Goal: Find specific page/section: Find specific page/section

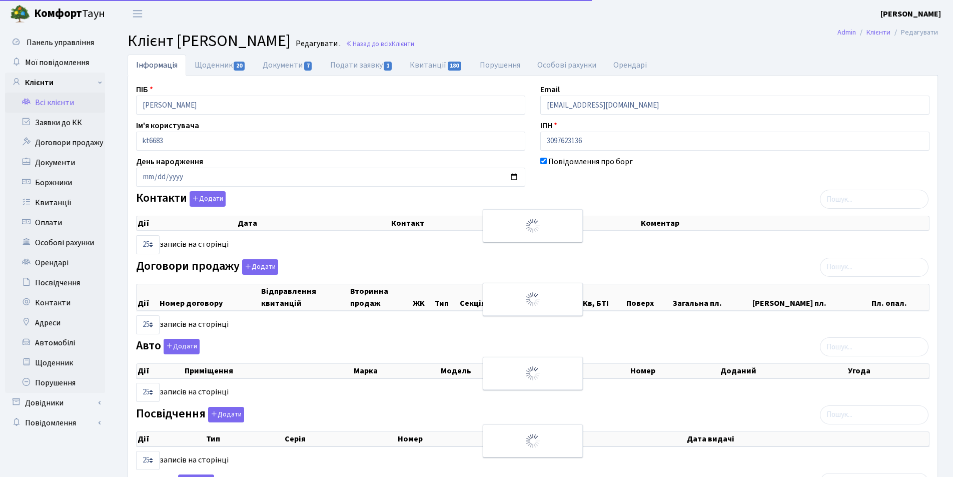
select select "25"
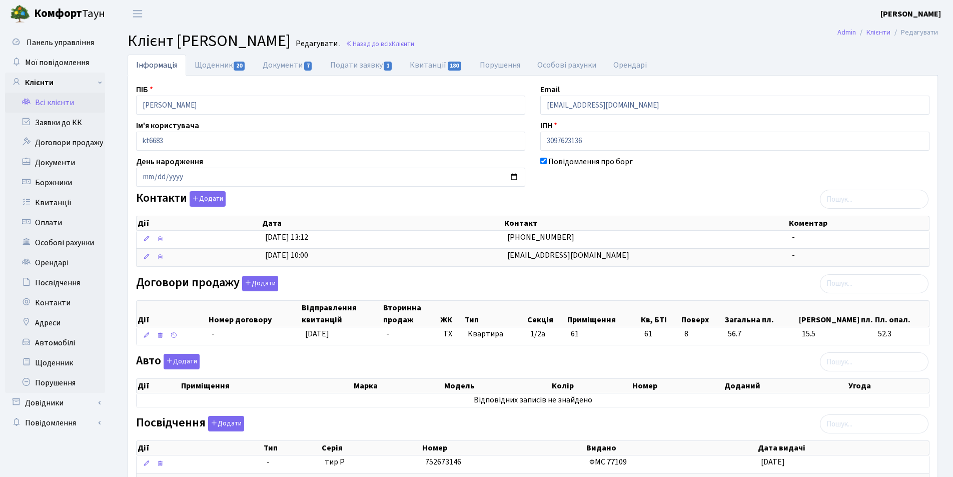
click at [54, 102] on link "Всі клієнти" at bounding box center [55, 103] width 100 height 20
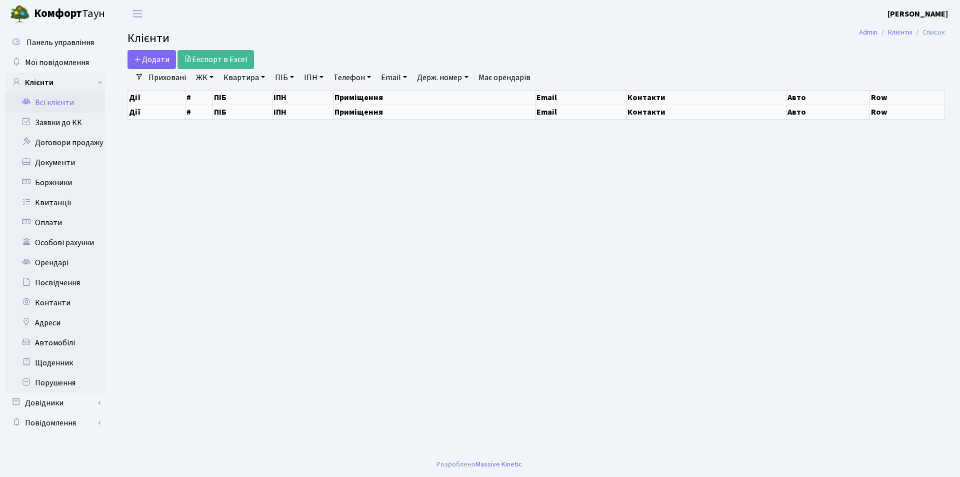
select select "25"
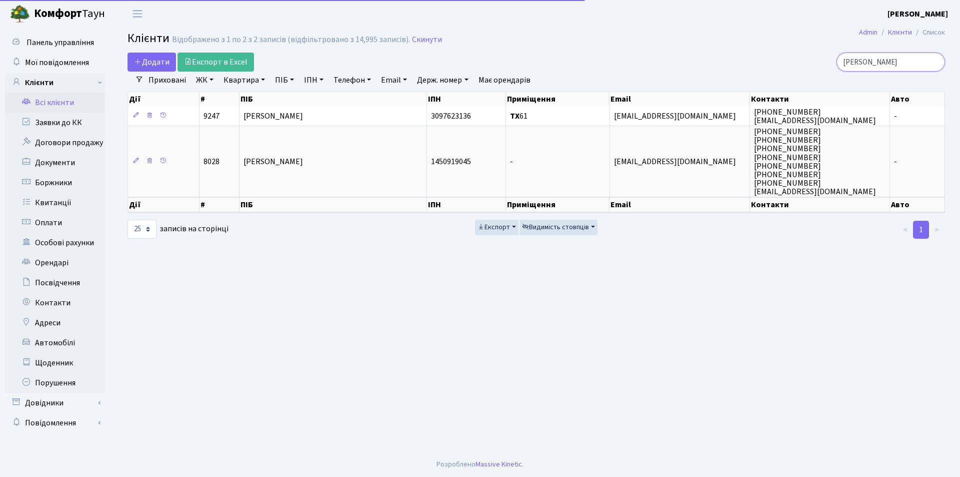
click at [878, 60] on input "Кулико" at bounding box center [891, 62] width 109 height 19
type input "К"
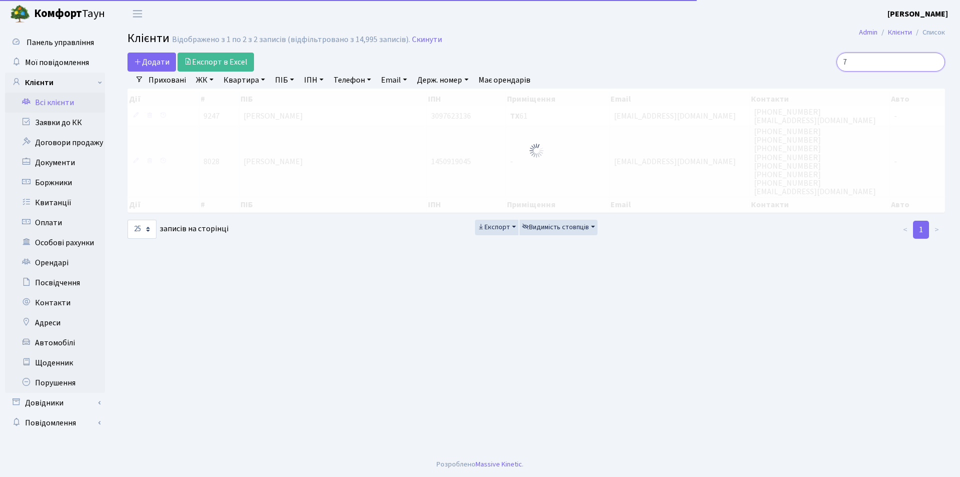
type input "73"
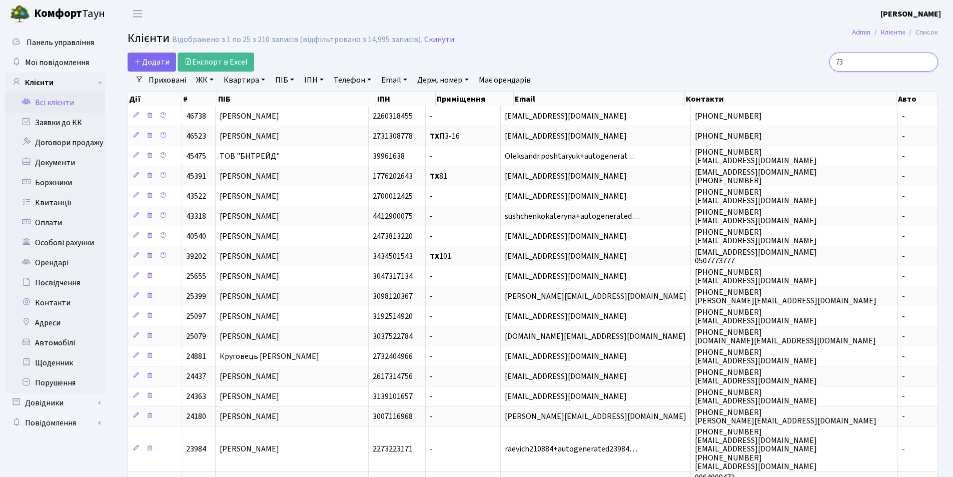
click at [930, 61] on input "73" at bounding box center [883, 62] width 109 height 19
click at [926, 61] on input "73" at bounding box center [883, 62] width 109 height 19
click at [897, 64] on input "search" at bounding box center [883, 62] width 109 height 19
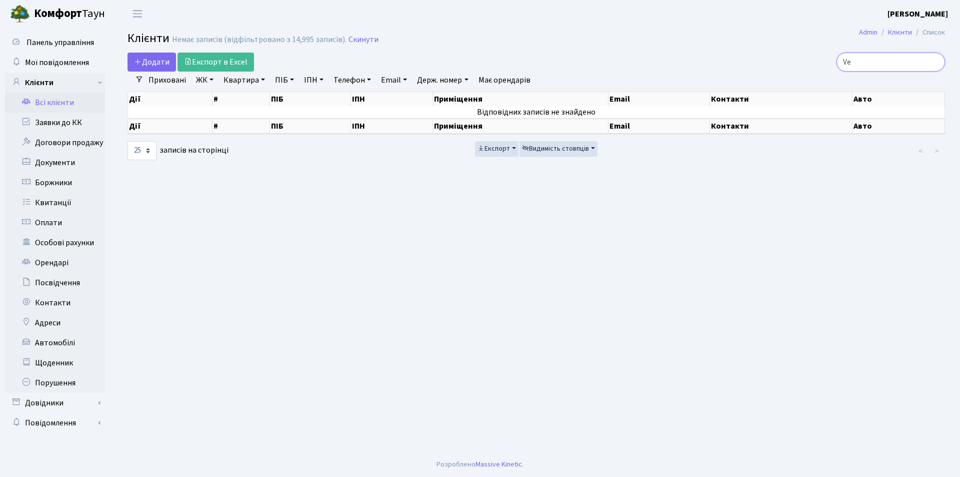
type input "V"
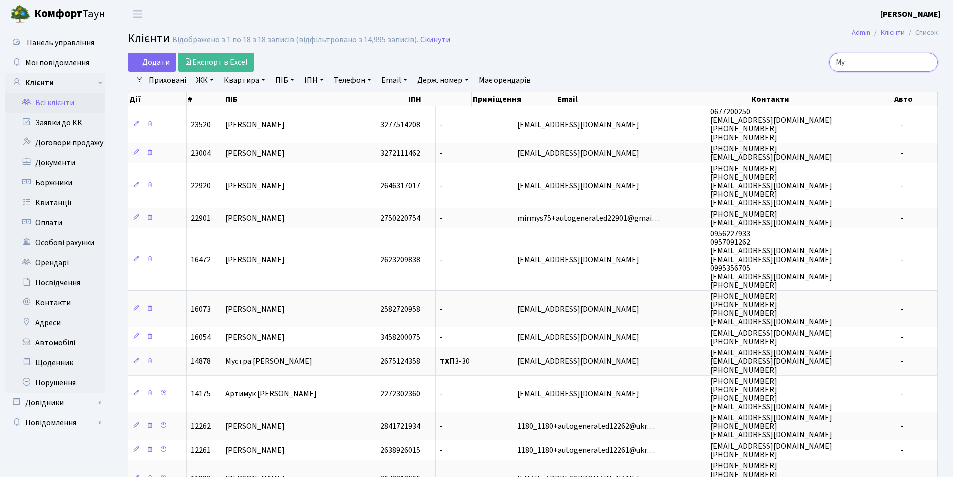
type input "М"
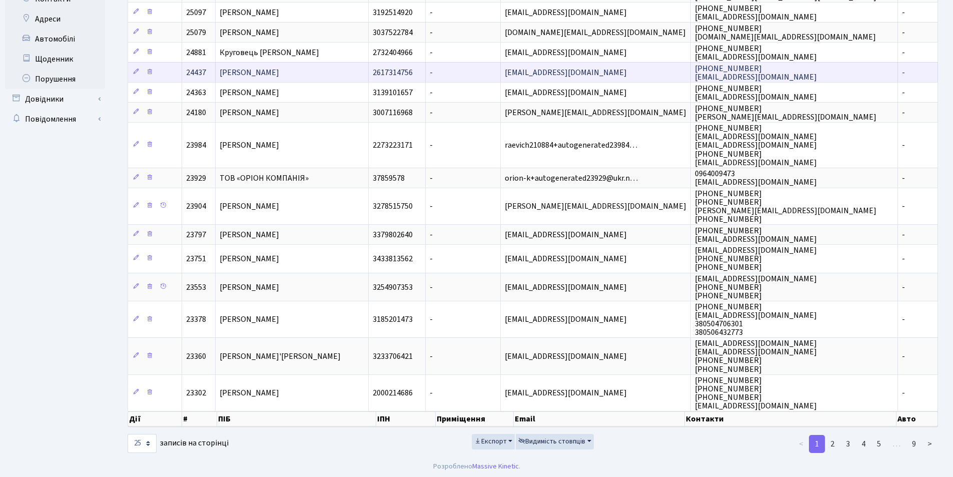
scroll to position [306, 0]
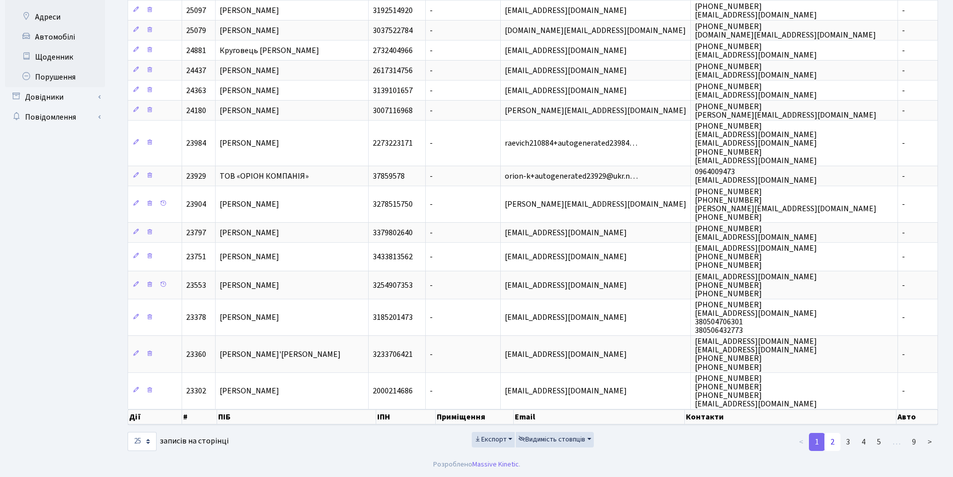
type input "73"
click at [830, 443] on link "2" at bounding box center [832, 442] width 16 height 18
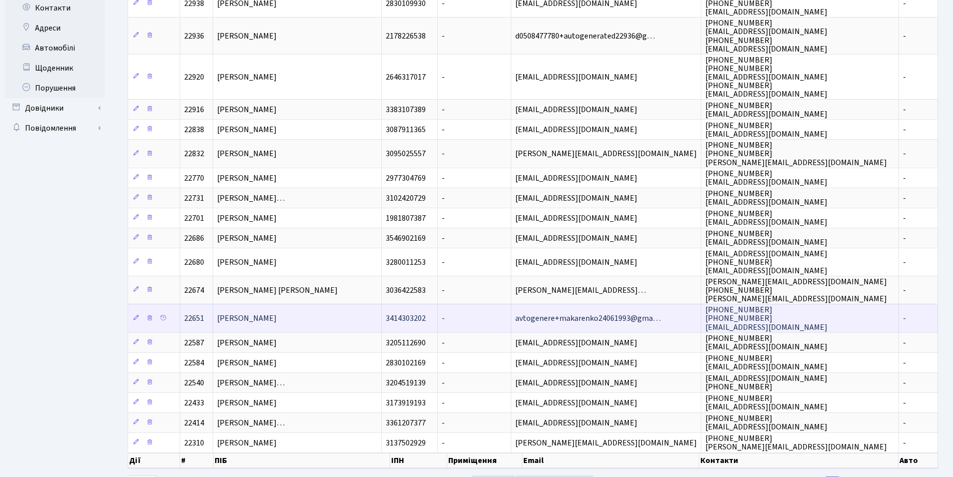
scroll to position [338, 0]
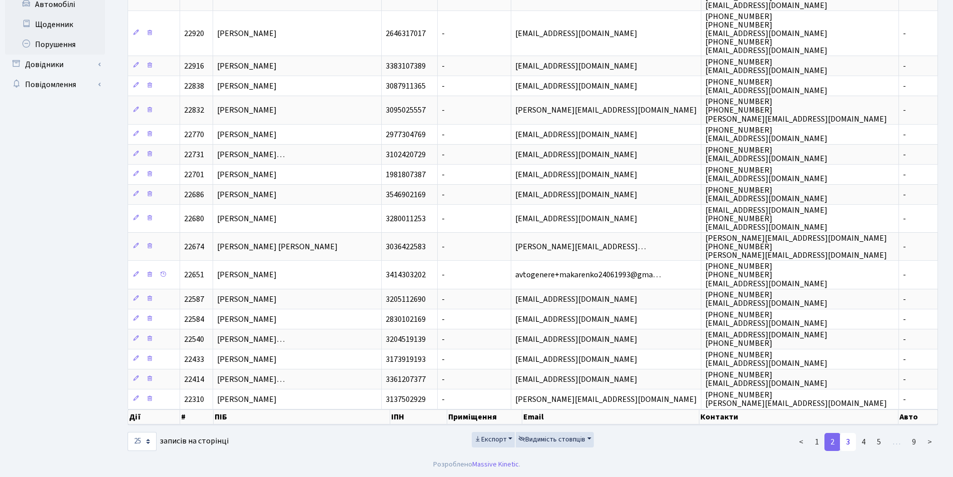
click at [848, 442] on link "3" at bounding box center [848, 442] width 16 height 18
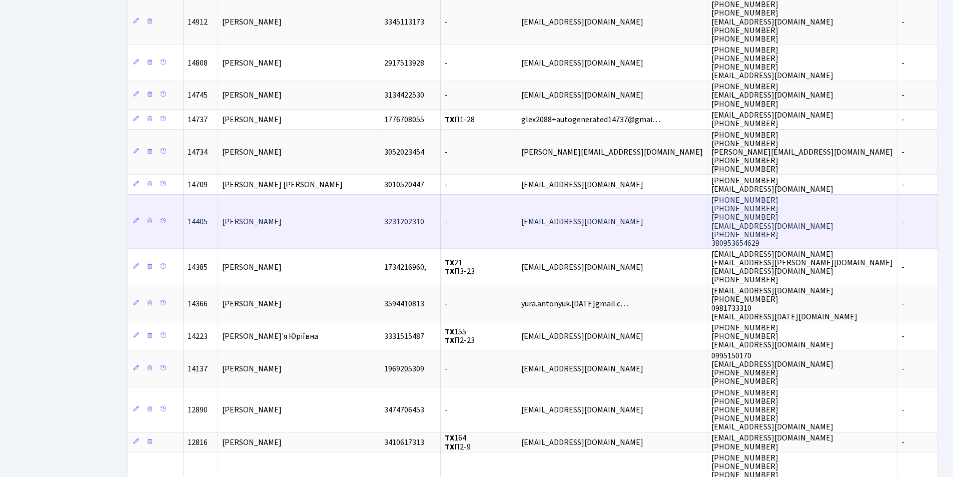
scroll to position [609, 0]
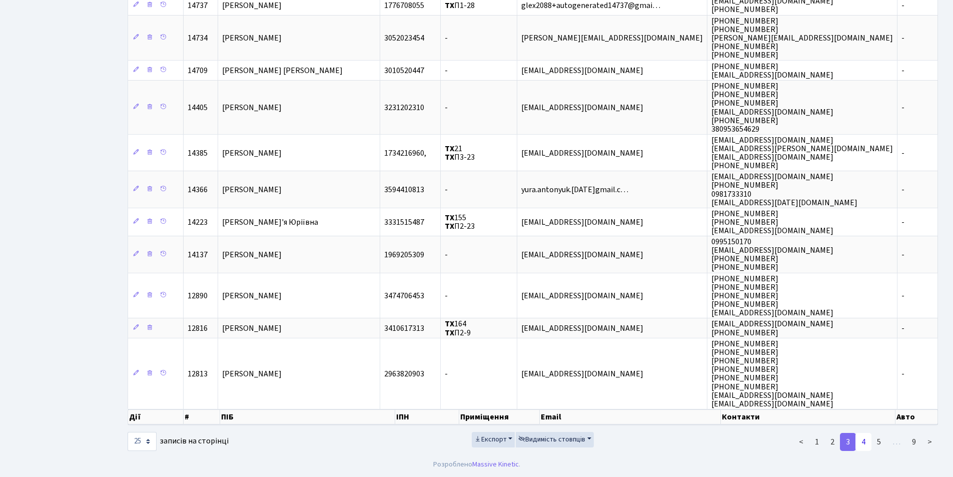
click at [866, 442] on link "4" at bounding box center [863, 442] width 16 height 18
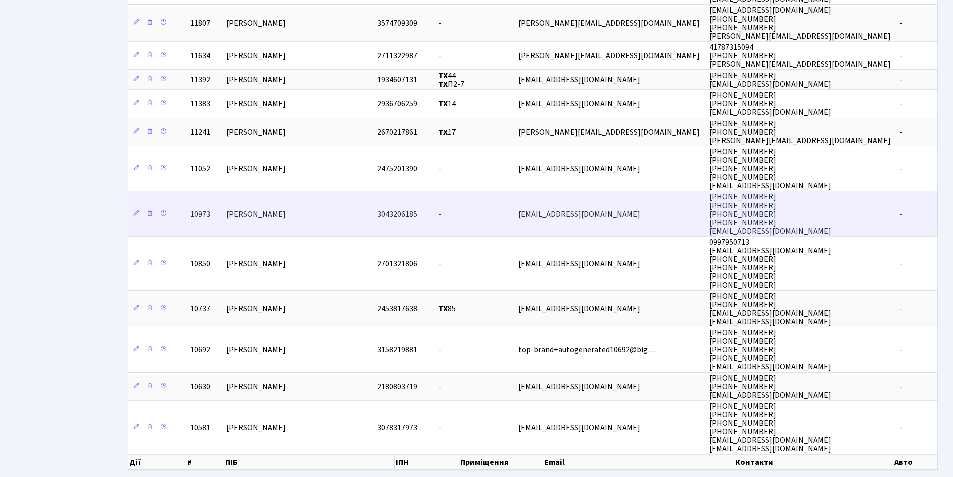
scroll to position [625, 0]
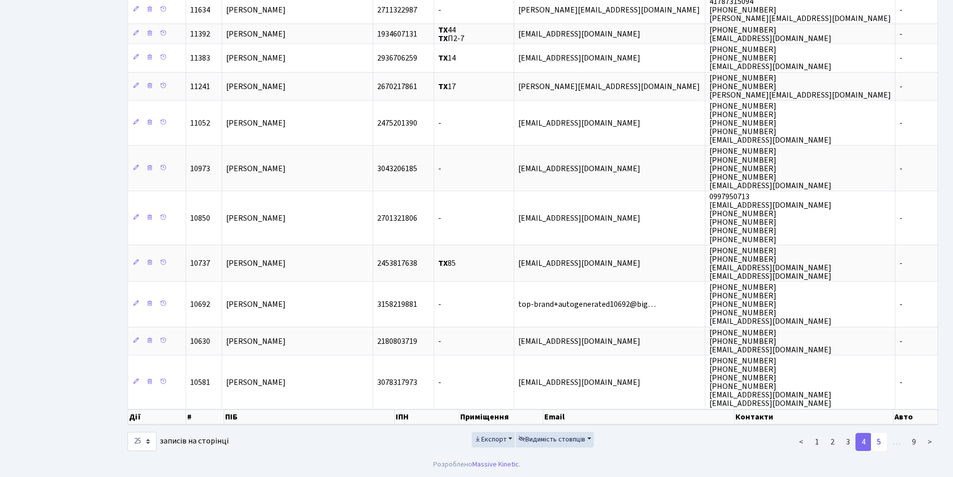
click at [881, 441] on link "5" at bounding box center [879, 442] width 16 height 18
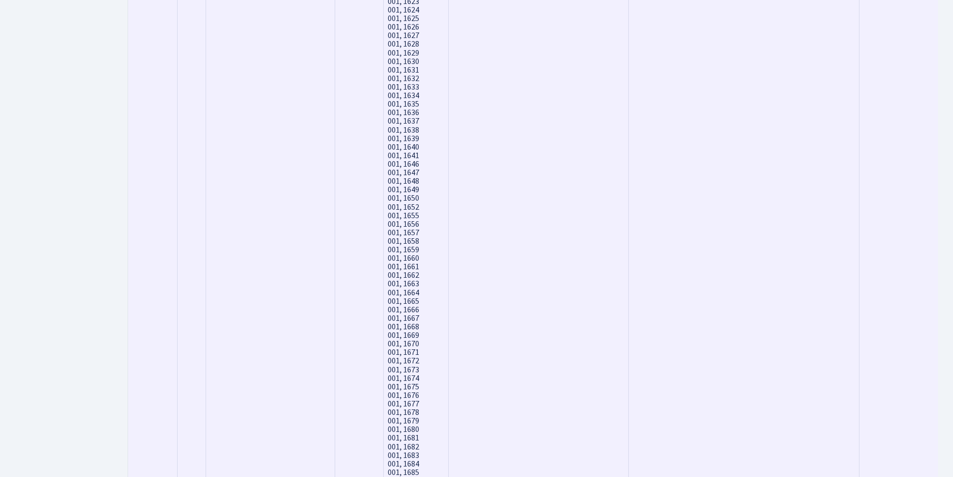
scroll to position [1186, 0]
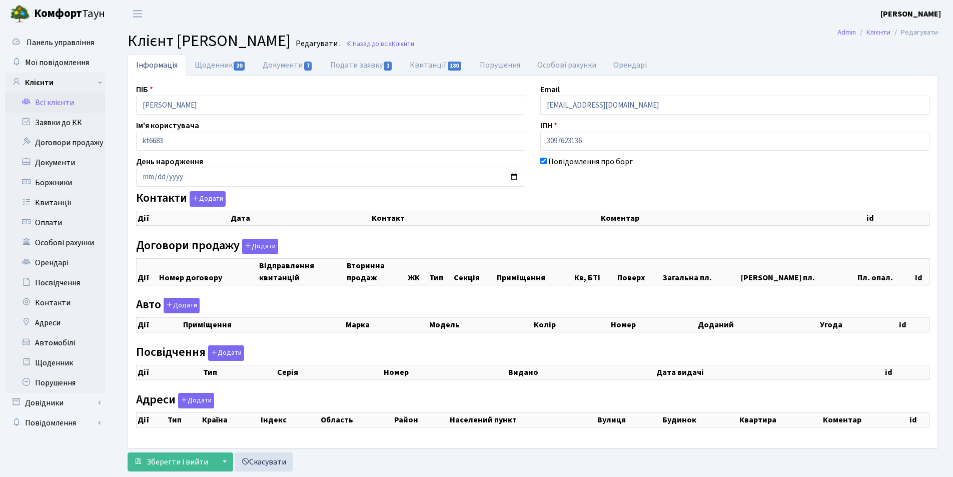
click at [66, 97] on link "Всі клієнти" at bounding box center [55, 103] width 100 height 20
checkbox input "true"
select select "25"
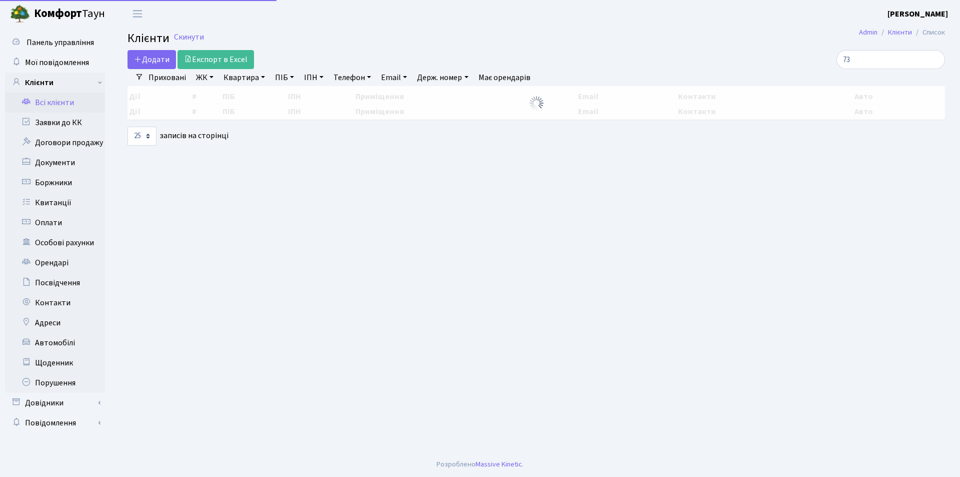
select select "25"
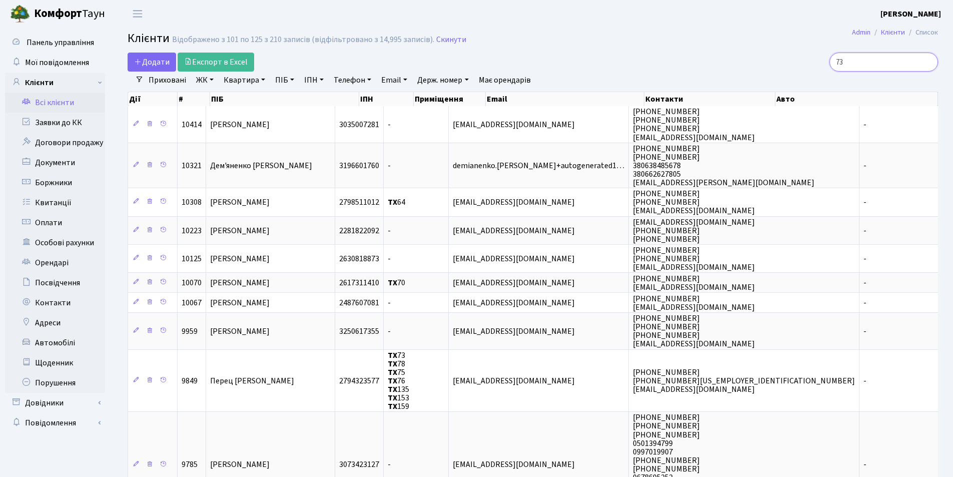
click at [926, 62] on input "73" at bounding box center [883, 62] width 109 height 19
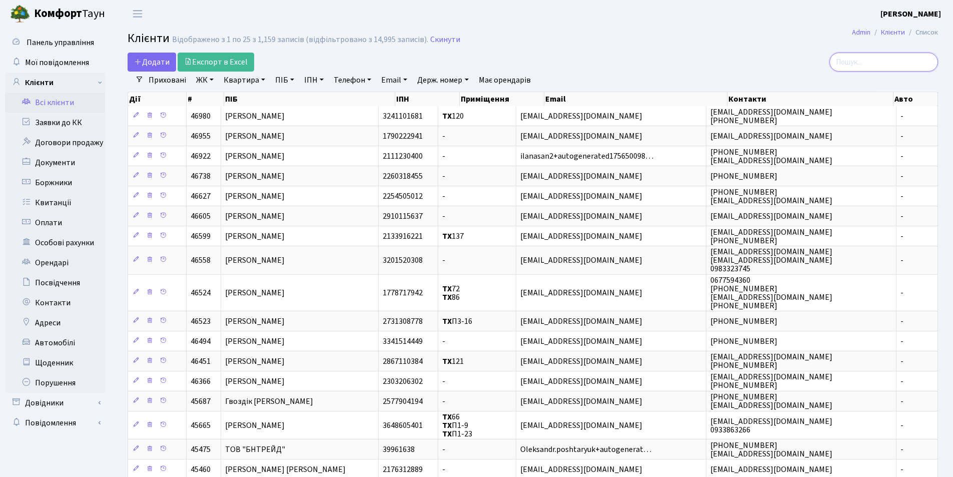
click at [857, 67] on input "search" at bounding box center [883, 62] width 109 height 19
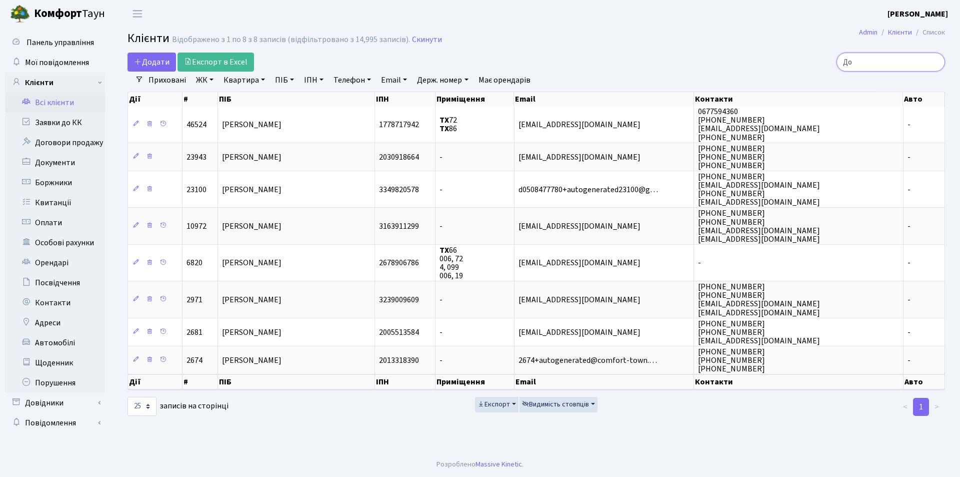
type input "Д"
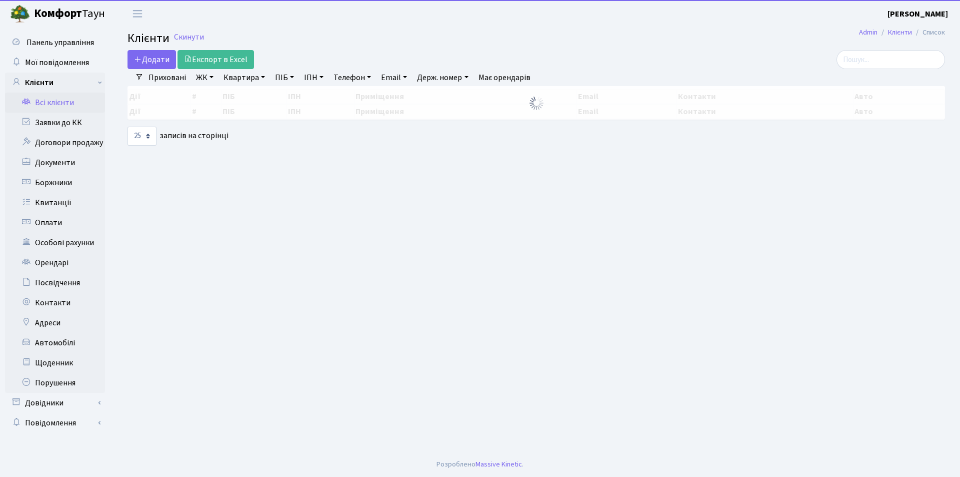
select select "25"
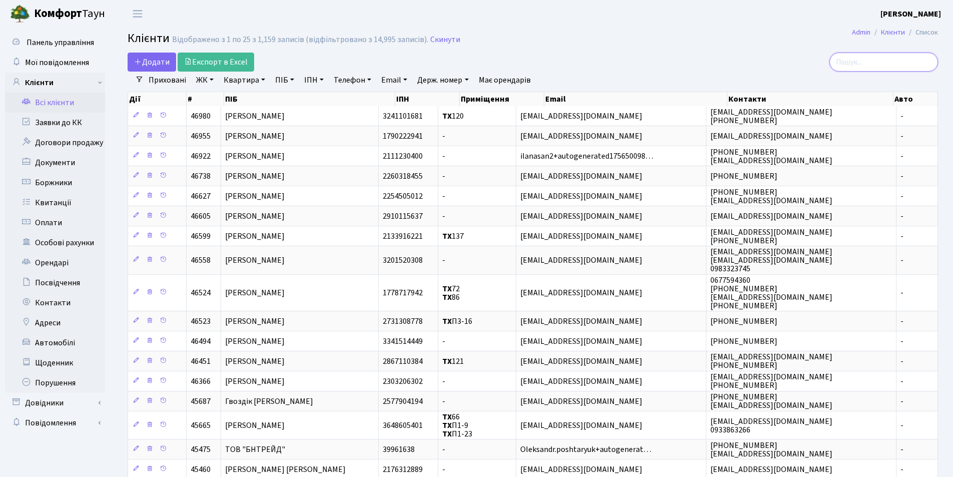
click at [855, 64] on input "search" at bounding box center [883, 62] width 109 height 19
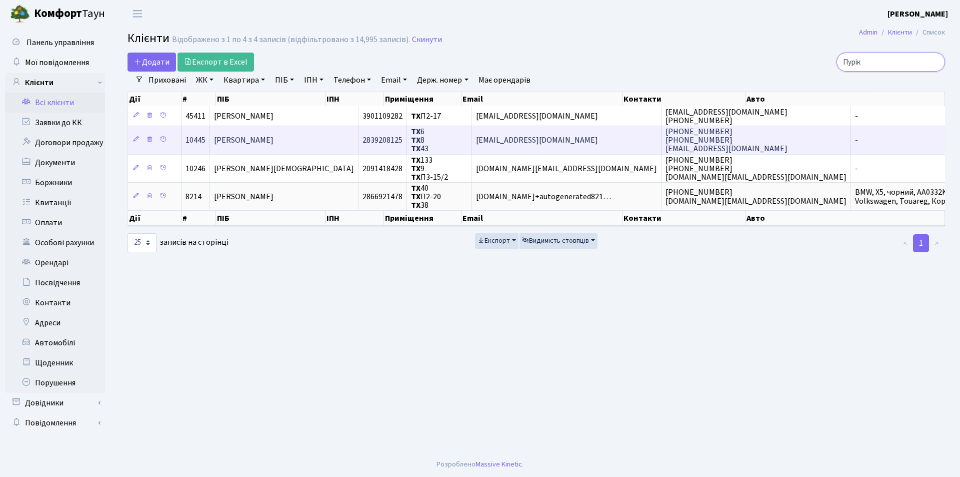
type input "Пурік"
click at [274, 136] on span "Пурік Оксана Ігорівна" at bounding box center [244, 140] width 60 height 11
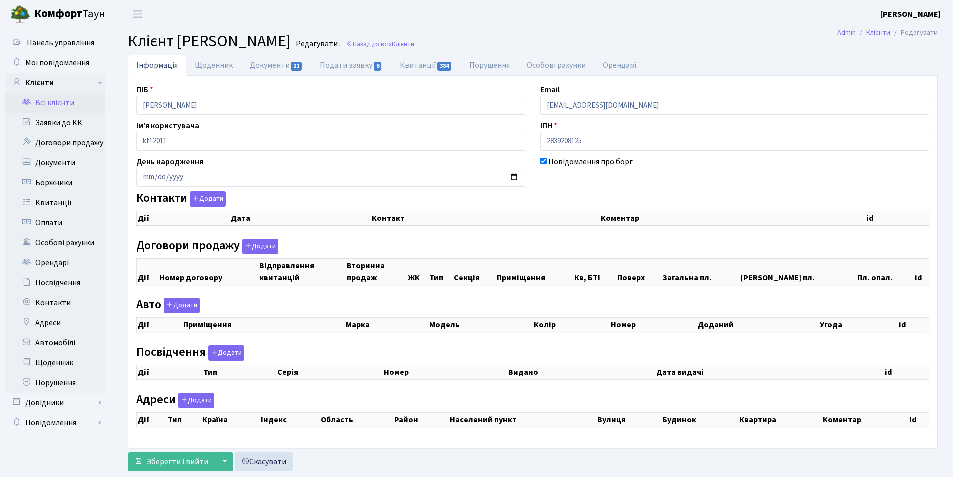
checkbox input "true"
select select "25"
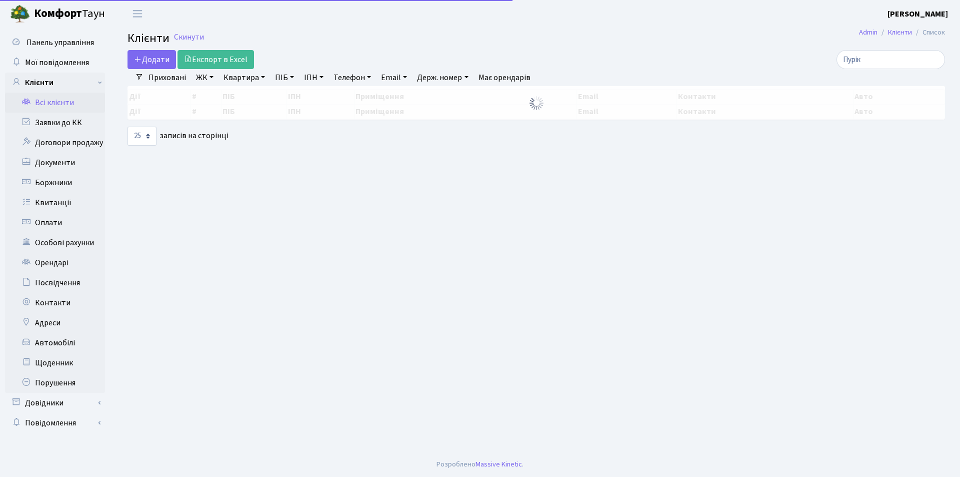
select select "25"
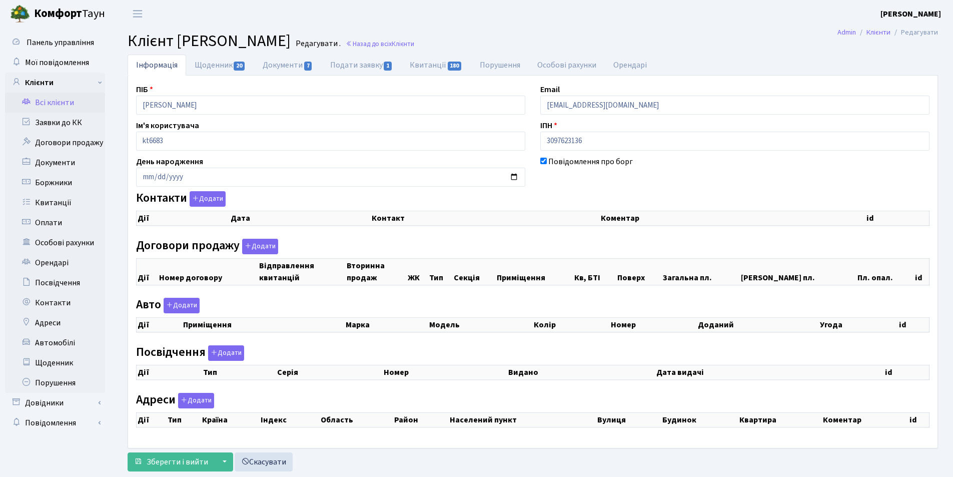
select select "25"
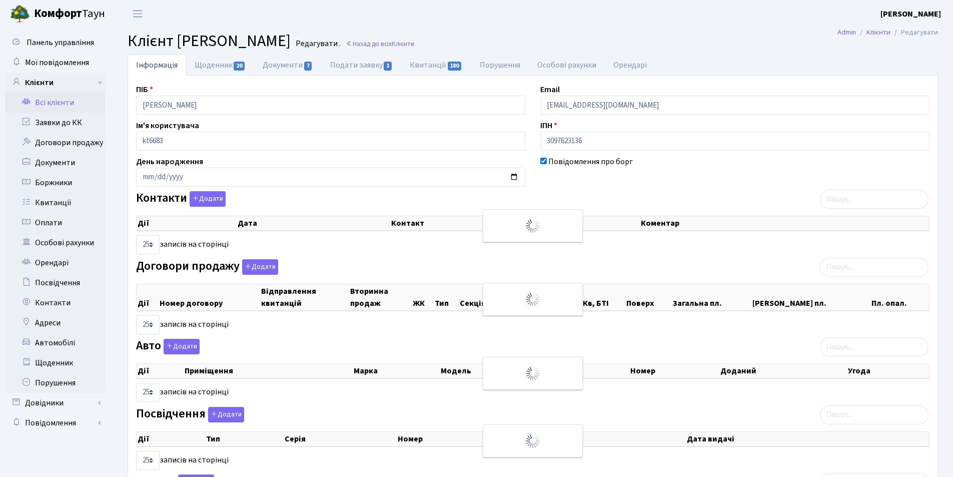
checkbox input "true"
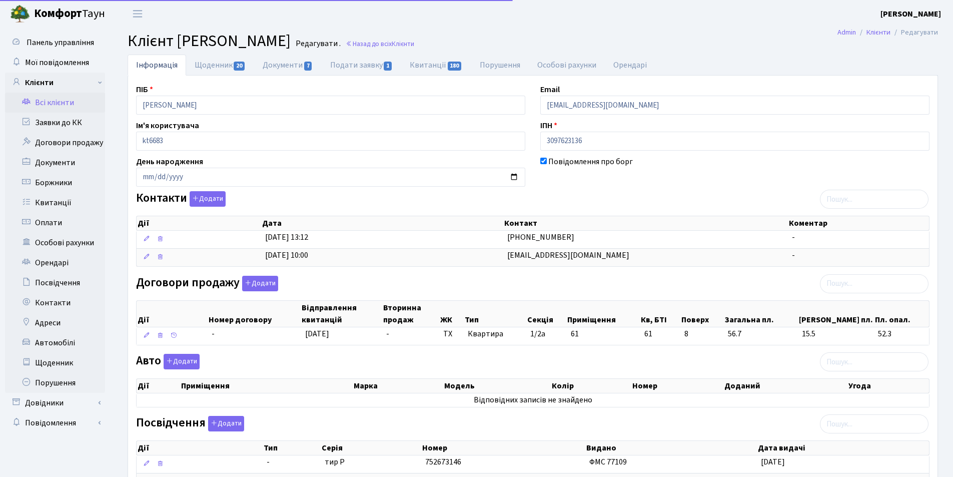
click at [62, 102] on link "Всі клієнти" at bounding box center [55, 103] width 100 height 20
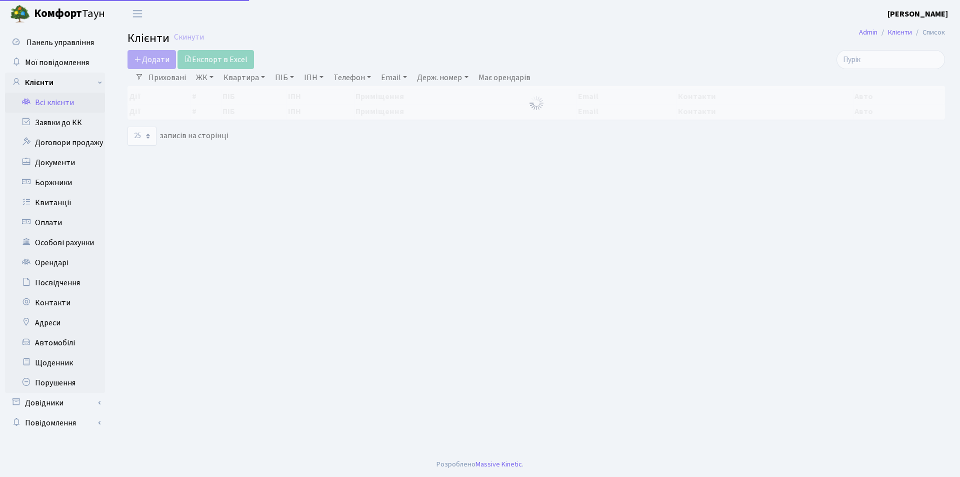
select select "25"
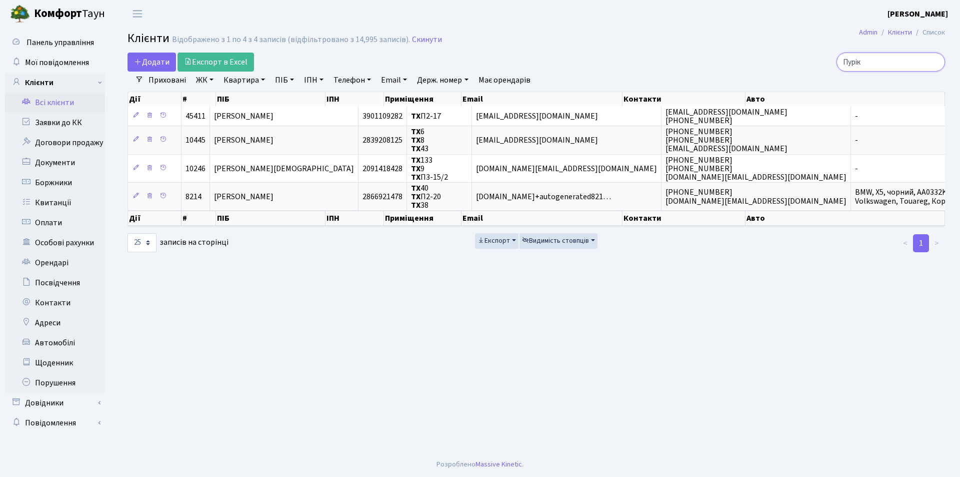
click at [935, 60] on input "Пурік" at bounding box center [891, 62] width 109 height 19
click at [901, 60] on input "search" at bounding box center [891, 62] width 109 height 19
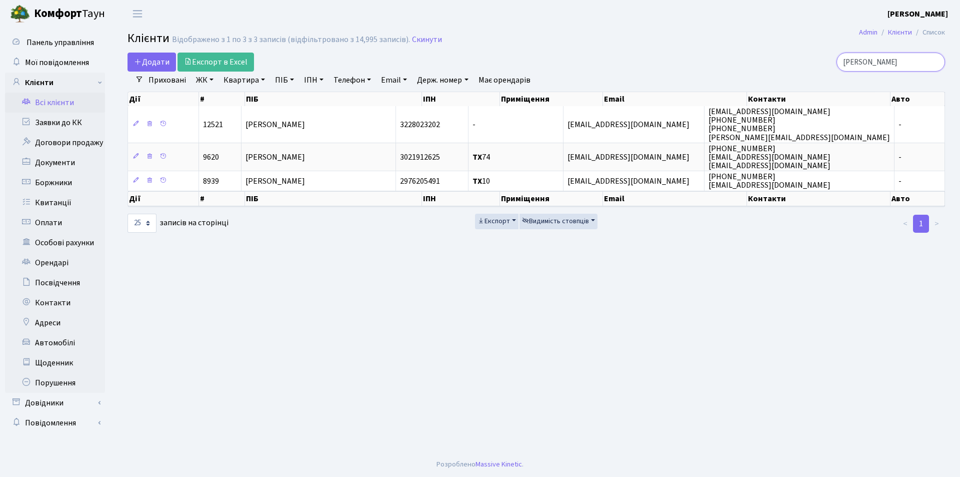
type input "[PERSON_NAME]"
click at [934, 64] on input "[PERSON_NAME]" at bounding box center [891, 62] width 109 height 19
click at [893, 68] on input "search" at bounding box center [891, 62] width 109 height 19
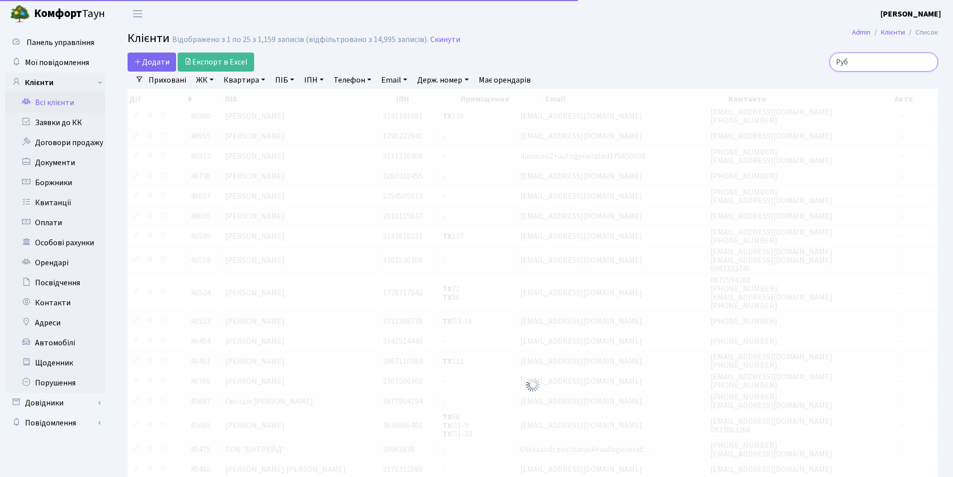
type input "Рубі"
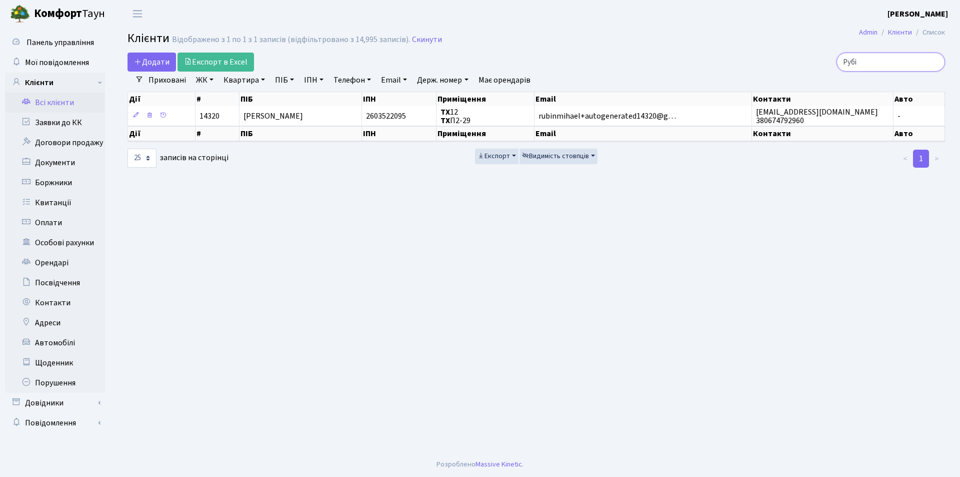
click at [906, 61] on input "Рубі" at bounding box center [891, 62] width 109 height 19
click at [934, 62] on input "Рубі" at bounding box center [891, 62] width 109 height 19
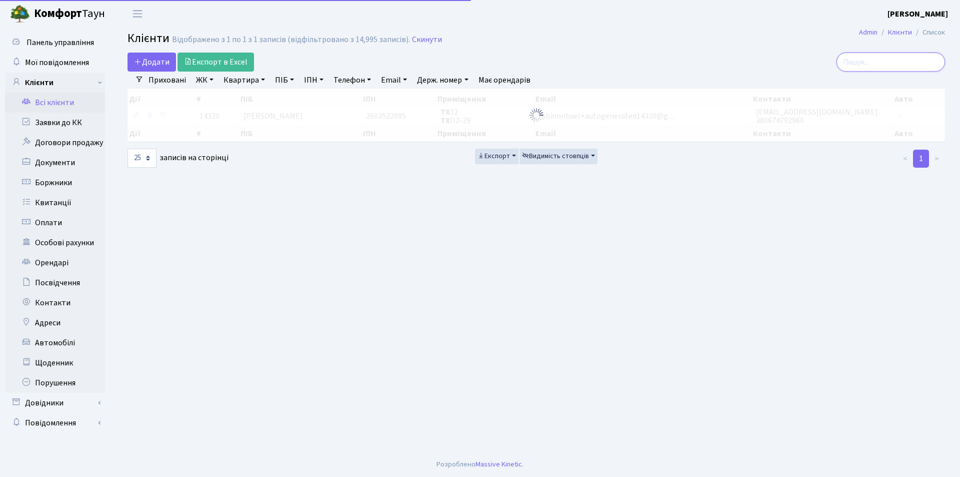
click at [880, 69] on input "search" at bounding box center [891, 62] width 109 height 19
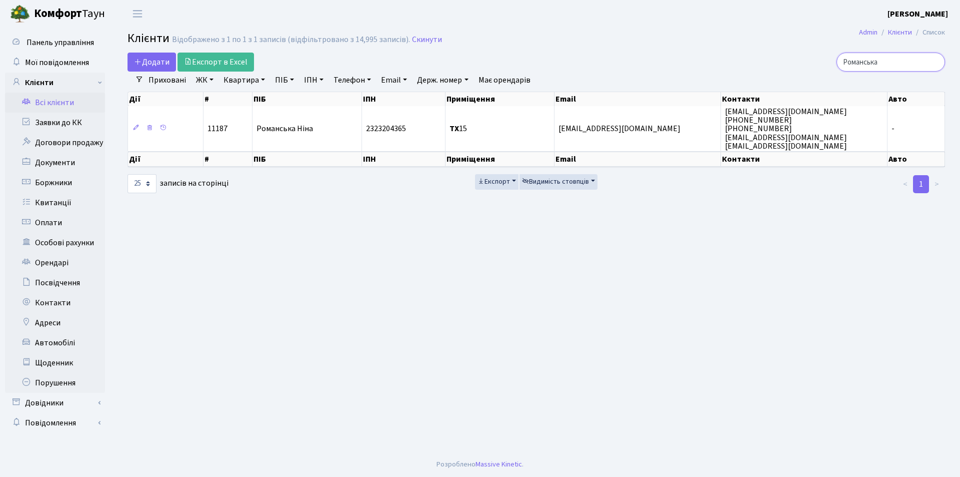
type input "Романська"
click at [934, 61] on input "Романська" at bounding box center [891, 62] width 109 height 19
click at [903, 60] on input "search" at bounding box center [891, 62] width 109 height 19
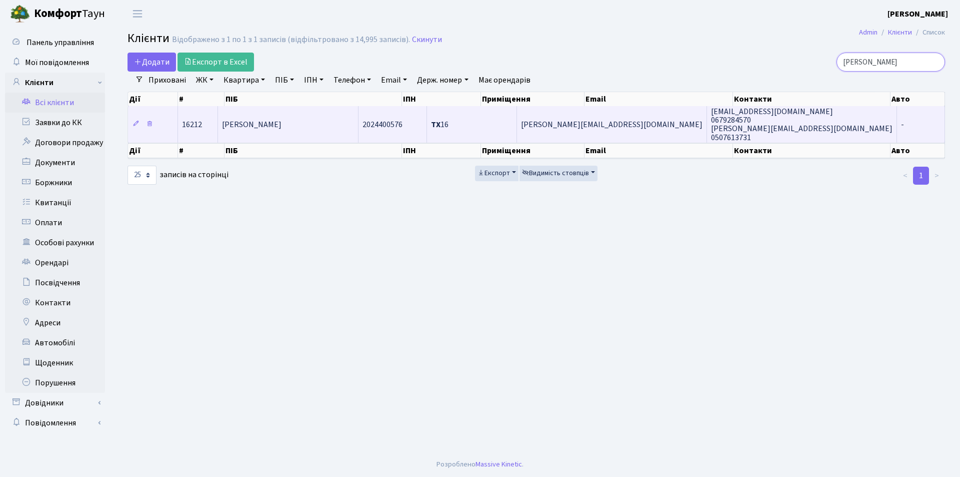
type input "[PERSON_NAME]"
click at [282, 127] on span "[PERSON_NAME]" at bounding box center [252, 124] width 60 height 11
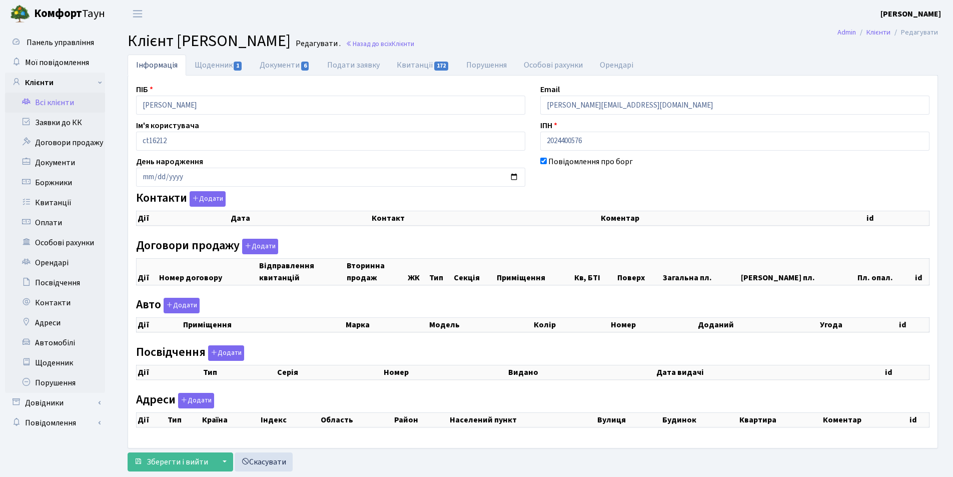
checkbox input "true"
select select "25"
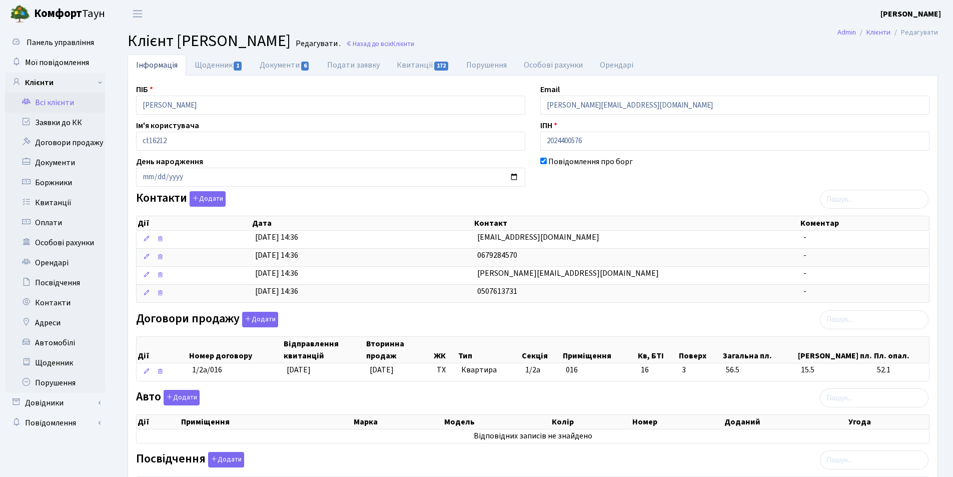
click at [75, 106] on link "Всі клієнти" at bounding box center [55, 103] width 100 height 20
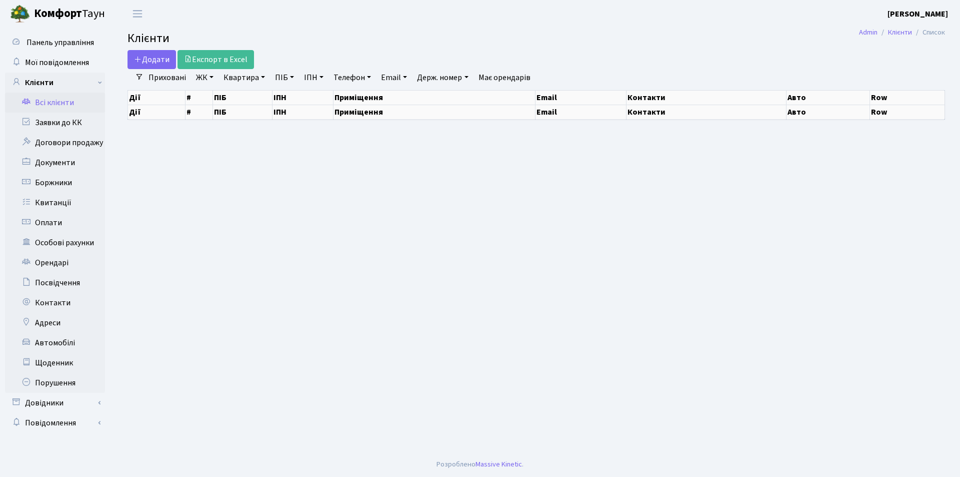
select select "25"
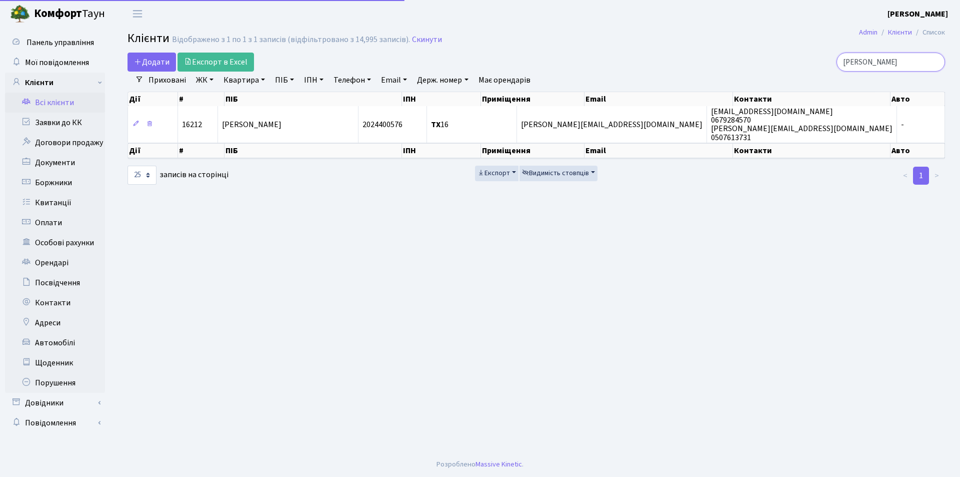
click at [888, 56] on input "[PERSON_NAME]" at bounding box center [891, 62] width 109 height 19
type input "Ц"
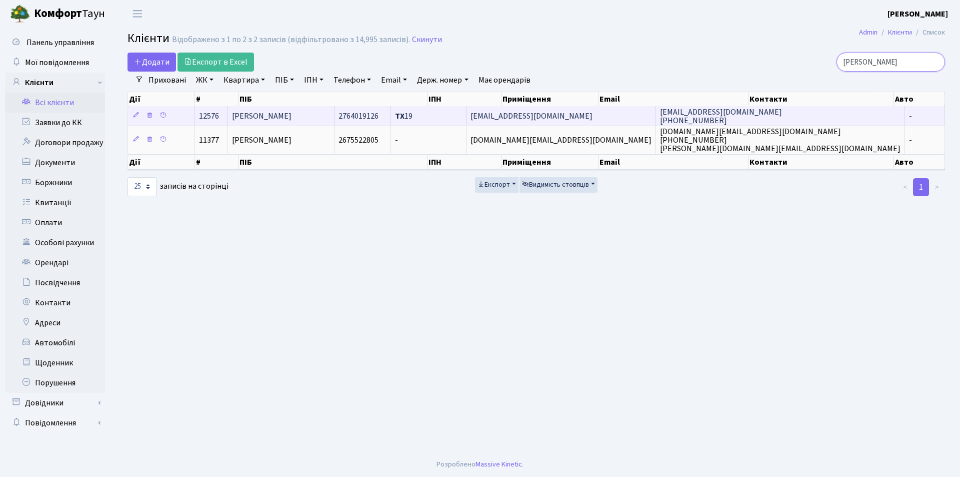
type input "[PERSON_NAME]"
click at [292, 113] on span "[PERSON_NAME]" at bounding box center [262, 116] width 60 height 11
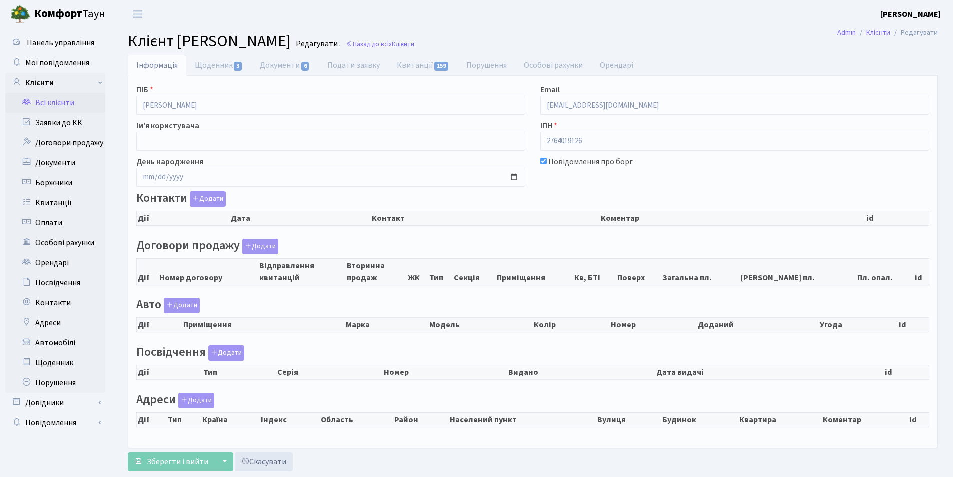
checkbox input "true"
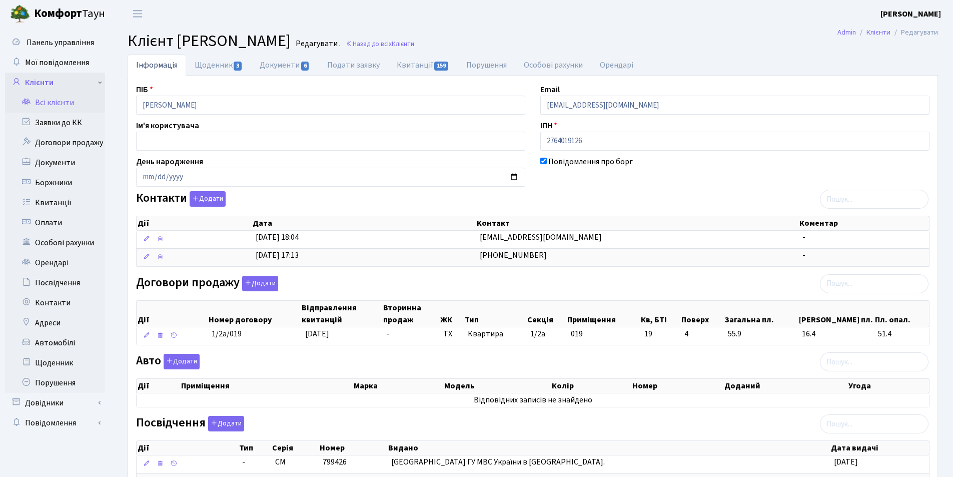
click at [47, 79] on link "Клієнти" at bounding box center [55, 83] width 100 height 20
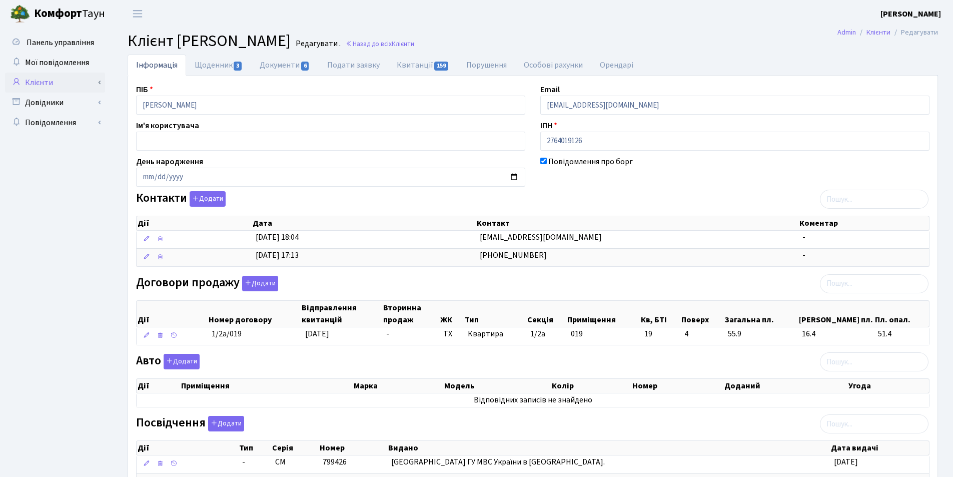
click at [48, 79] on link "Клієнти" at bounding box center [55, 83] width 100 height 20
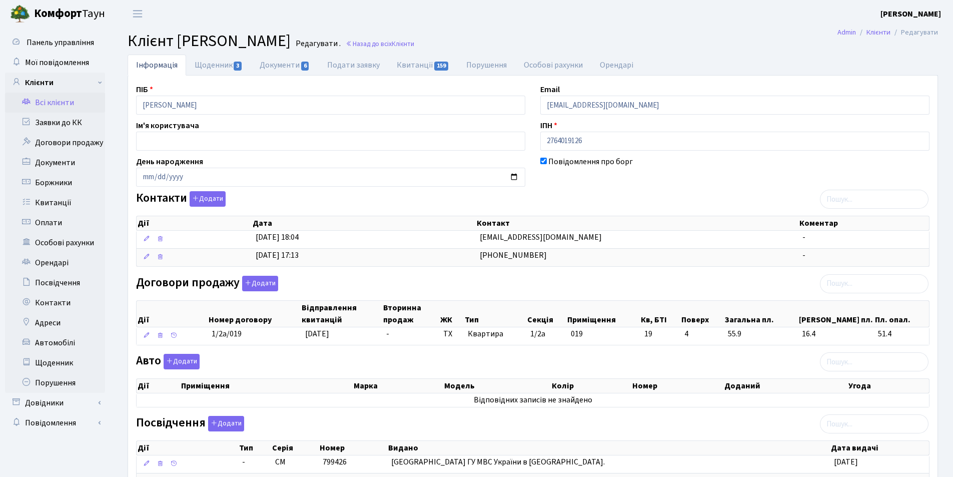
click at [52, 99] on link "Всі клієнти" at bounding box center [55, 103] width 100 height 20
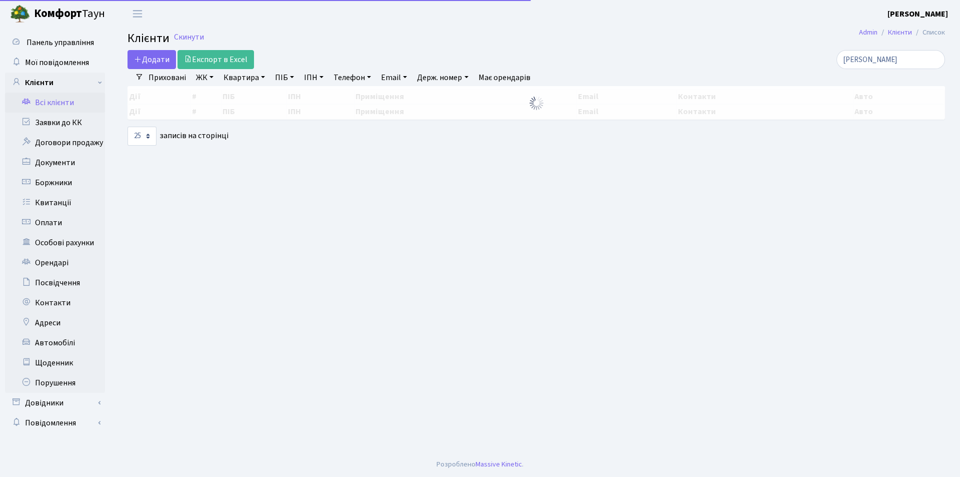
select select "25"
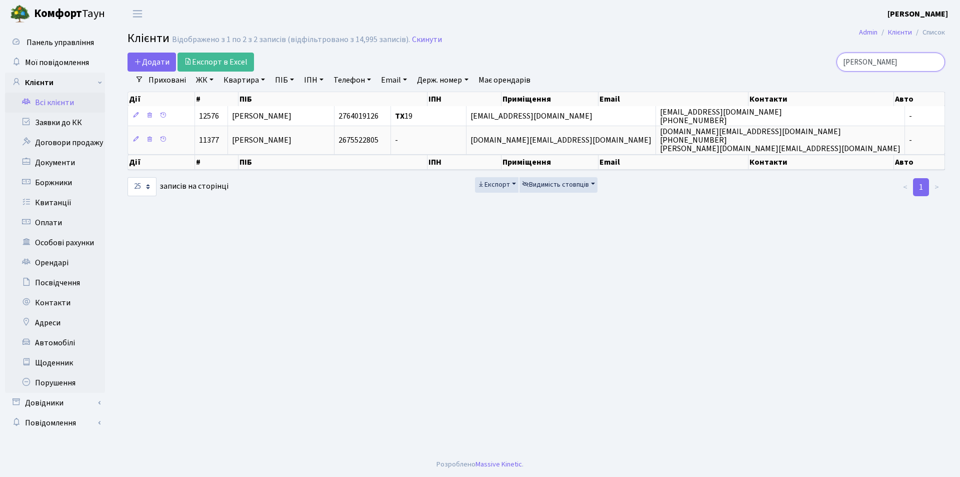
click at [936, 60] on input "[PERSON_NAME]" at bounding box center [891, 62] width 109 height 19
click at [882, 59] on input "search" at bounding box center [891, 62] width 109 height 19
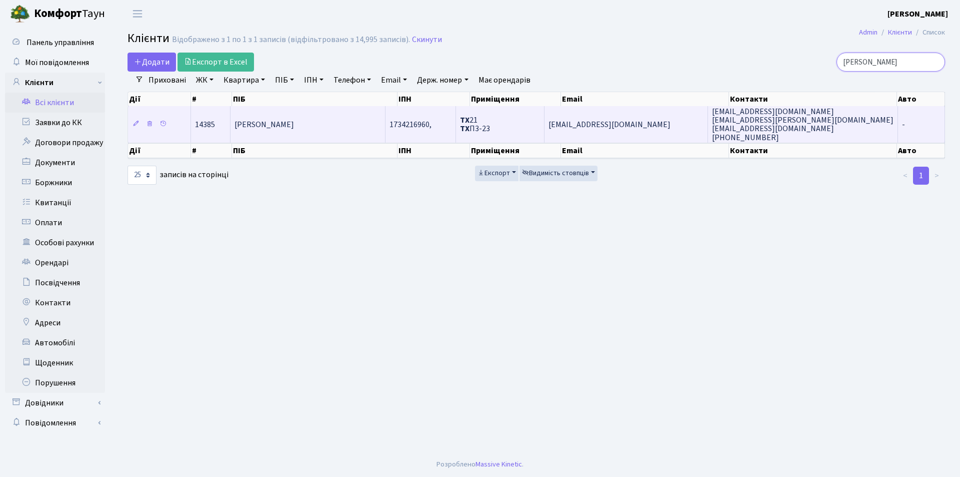
type input "[PERSON_NAME]"
click at [294, 121] on span "[PERSON_NAME]" at bounding box center [265, 124] width 60 height 11
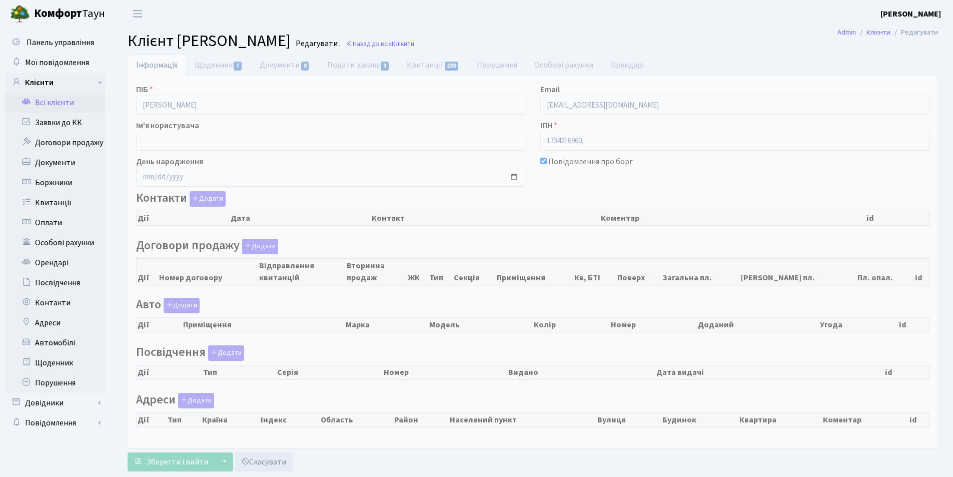
checkbox input "true"
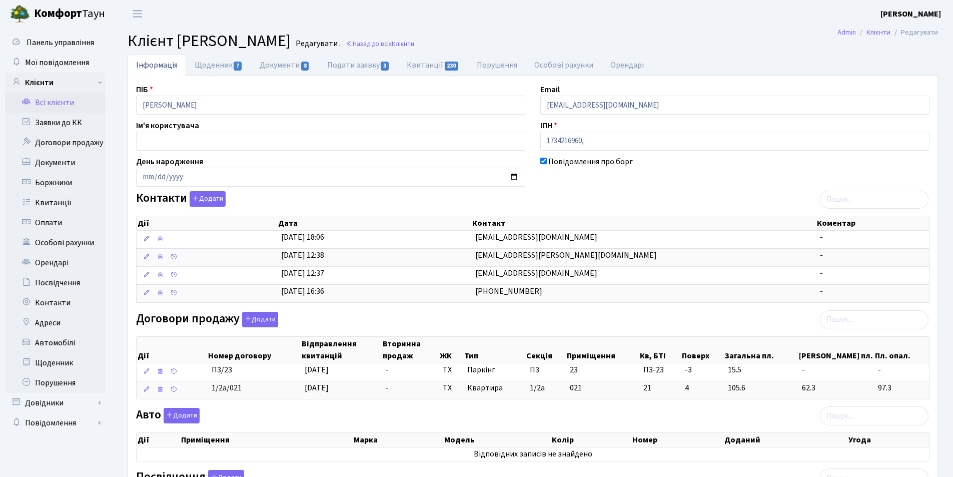
click at [50, 102] on link "Всі клієнти" at bounding box center [55, 103] width 100 height 20
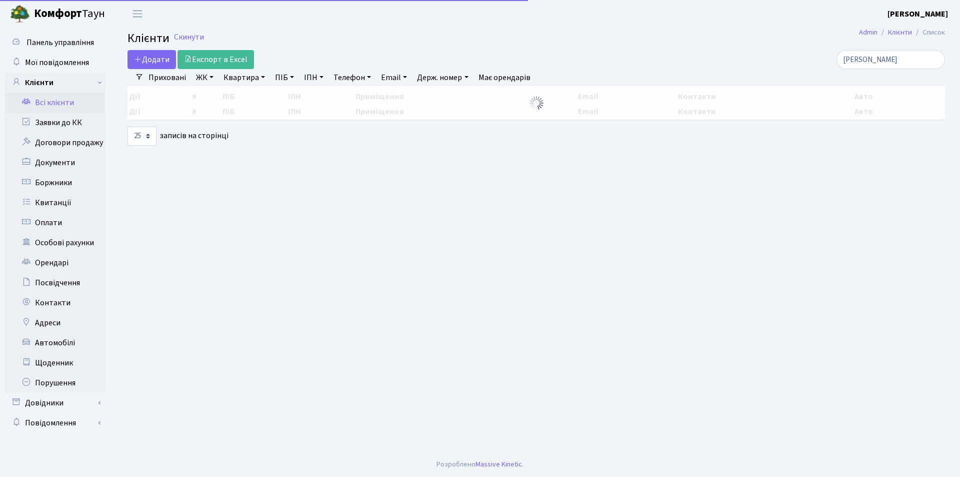
select select "25"
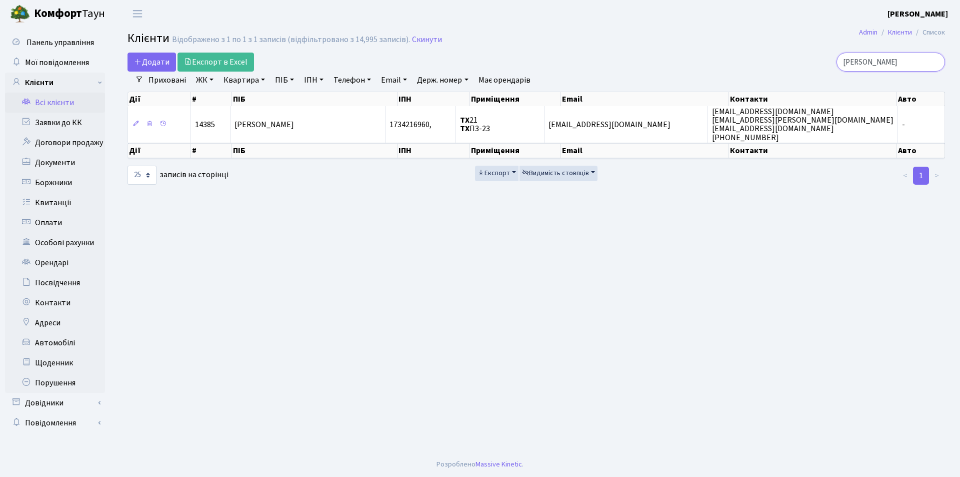
drag, startPoint x: 935, startPoint y: 61, endPoint x: 904, endPoint y: 60, distance: 31.0
click at [934, 61] on input "[PERSON_NAME]" at bounding box center [891, 62] width 109 height 19
click at [888, 60] on input "search" at bounding box center [891, 62] width 109 height 19
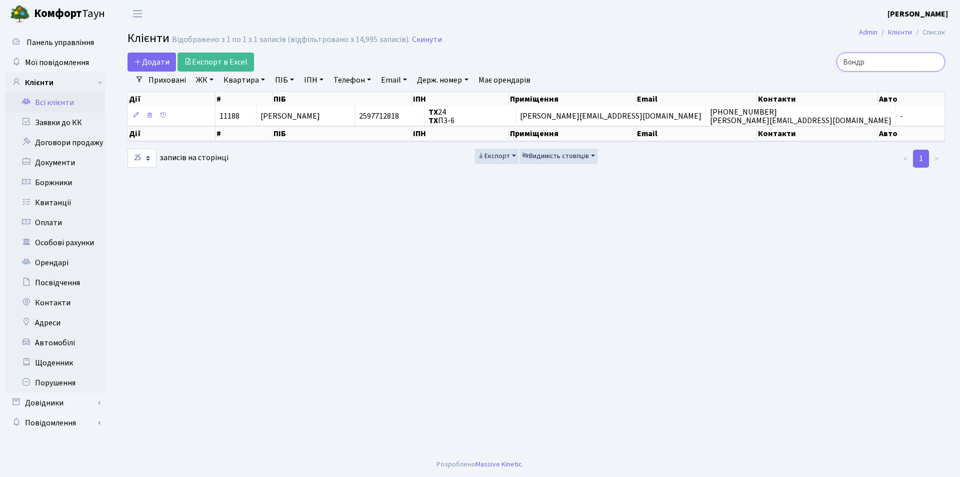
click at [921, 59] on input "Вондр" at bounding box center [891, 62] width 109 height 19
type input "В"
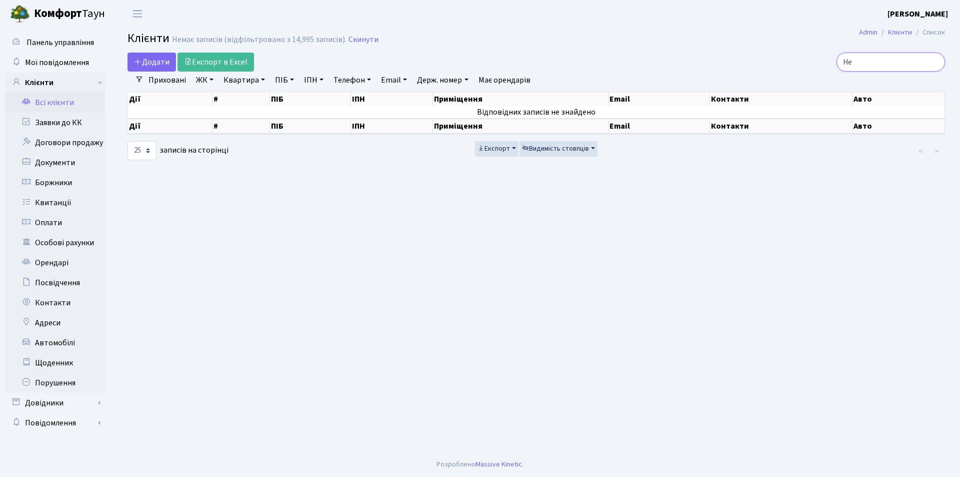
type input "H"
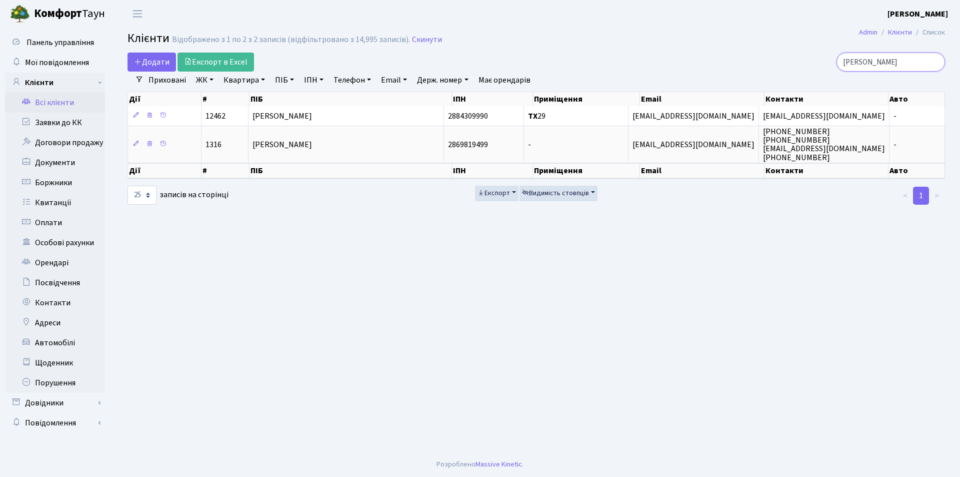
type input "[PERSON_NAME]"
click at [933, 63] on input "[PERSON_NAME]" at bounding box center [891, 62] width 109 height 19
click at [901, 65] on input "search" at bounding box center [891, 62] width 109 height 19
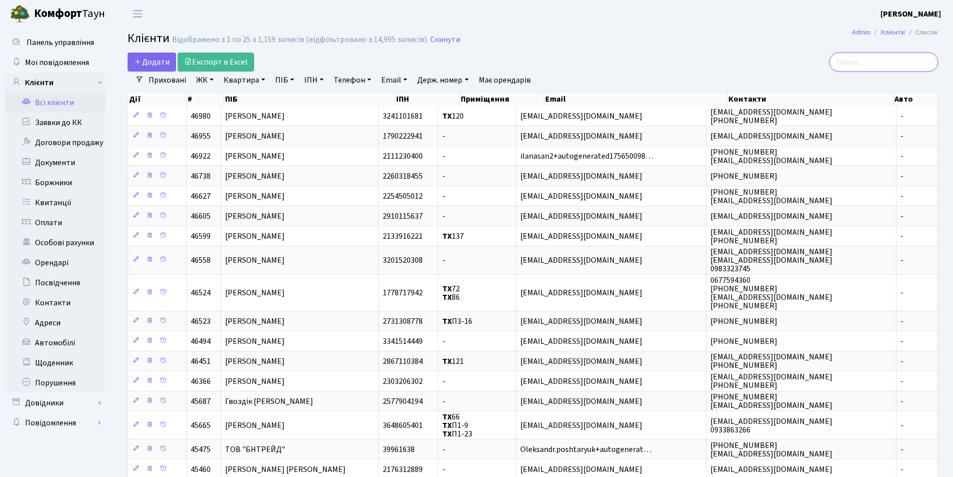
drag, startPoint x: 889, startPoint y: 61, endPoint x: 891, endPoint y: 66, distance: 5.2
click at [890, 64] on input "search" at bounding box center [883, 62] width 109 height 19
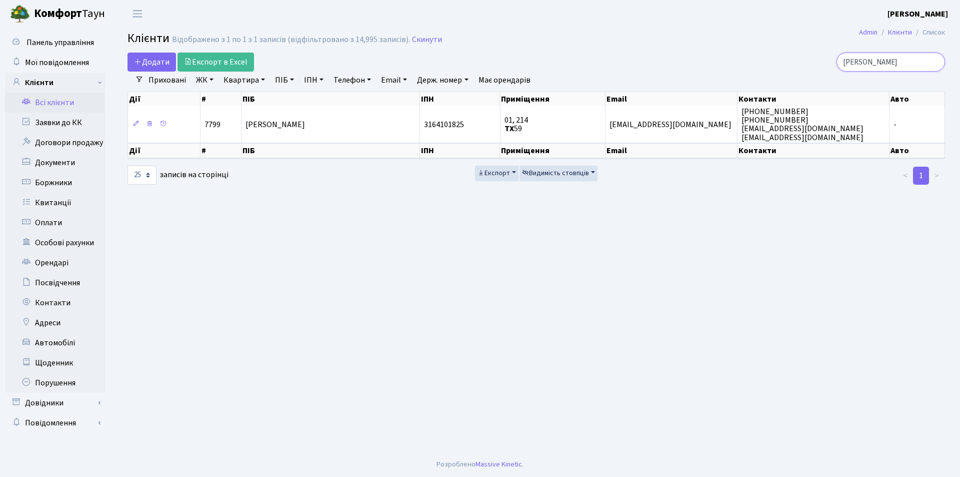
type input "[PERSON_NAME]"
click at [931, 62] on input "[PERSON_NAME]" at bounding box center [891, 62] width 109 height 19
click at [938, 61] on input "[PERSON_NAME]" at bounding box center [891, 62] width 109 height 19
click at [936, 61] on input "[PERSON_NAME]" at bounding box center [891, 62] width 109 height 19
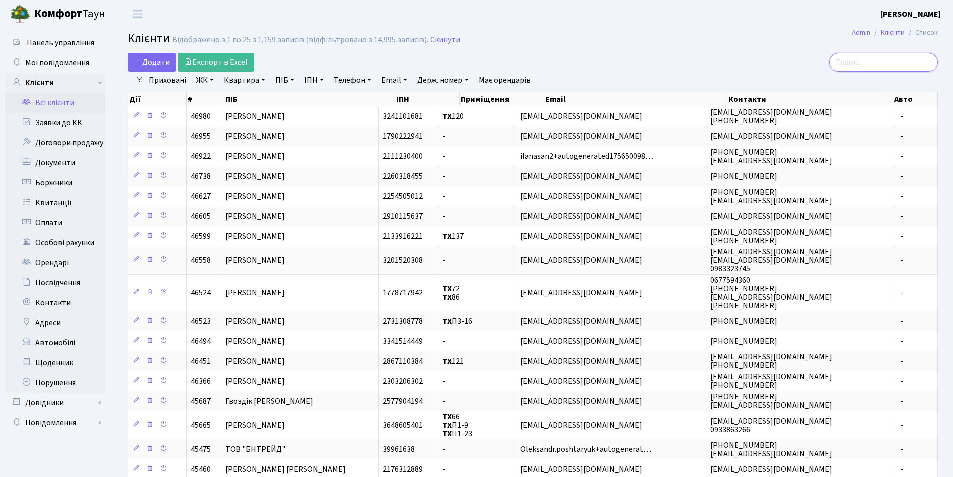
type input "W"
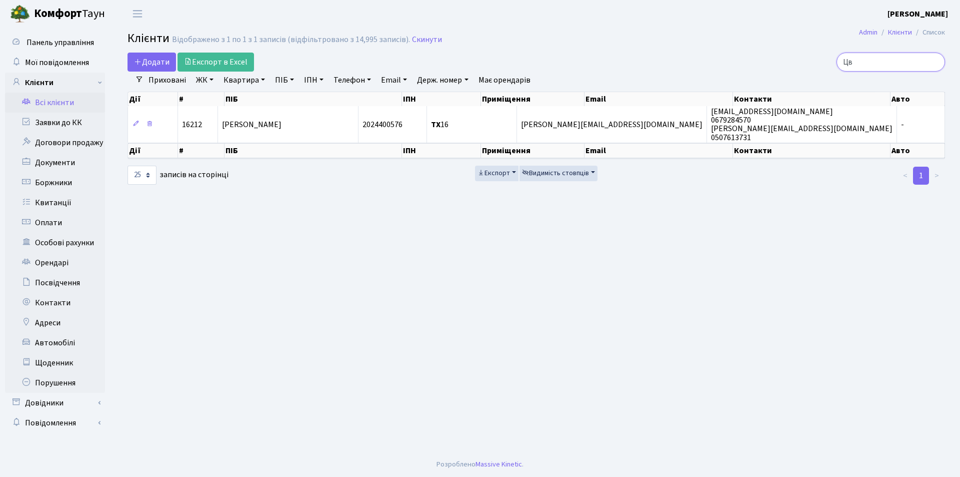
type input "Ц"
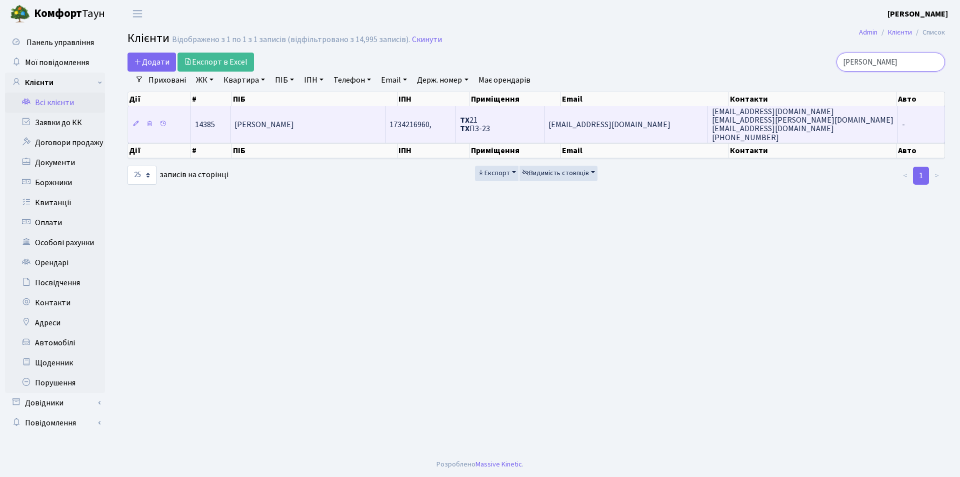
type input "Олешко"
click at [283, 120] on span "[PERSON_NAME]" at bounding box center [265, 124] width 60 height 11
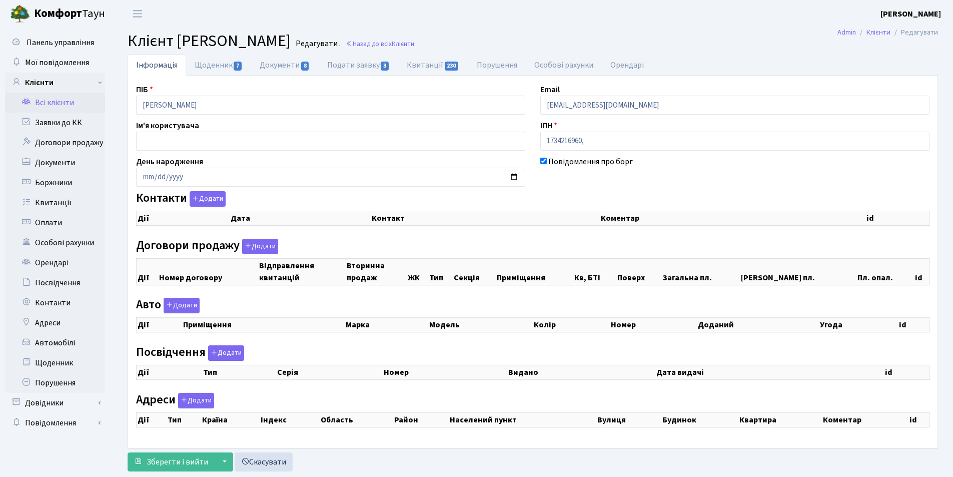
scroll to position [25, 0]
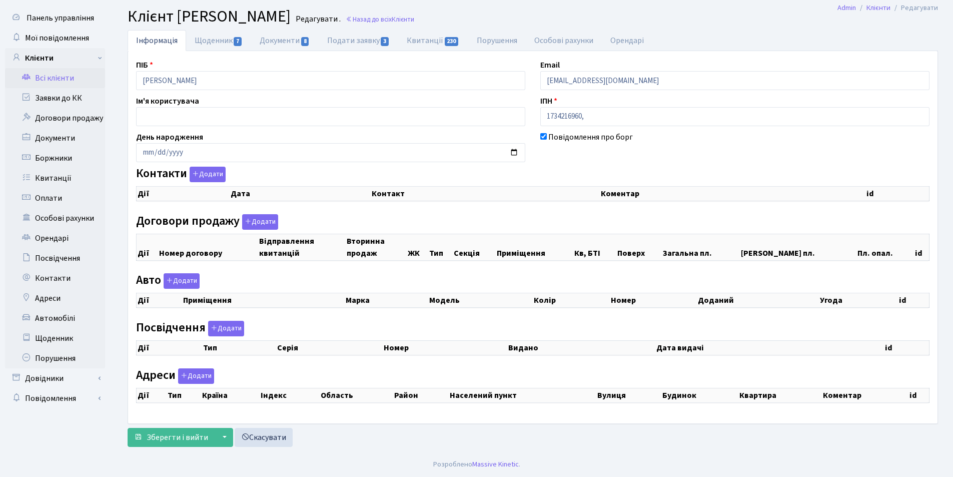
checkbox input "true"
select select "25"
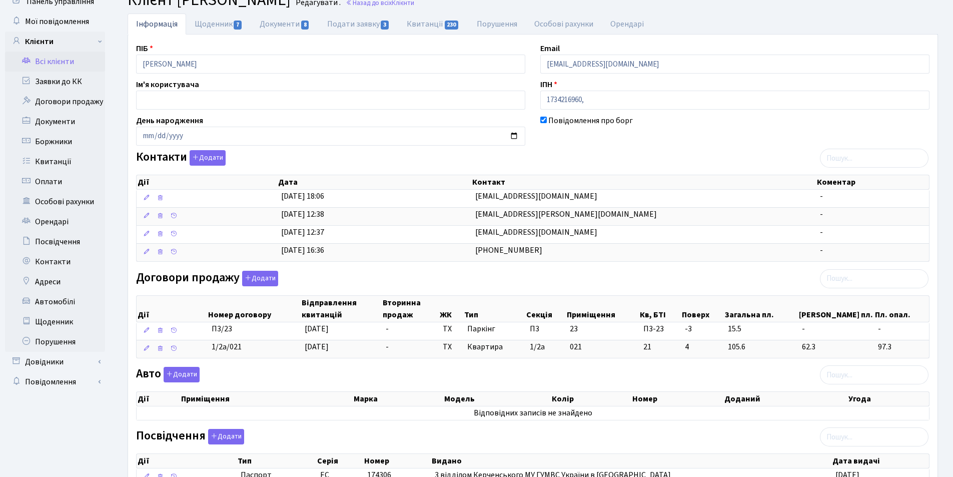
scroll to position [0, 0]
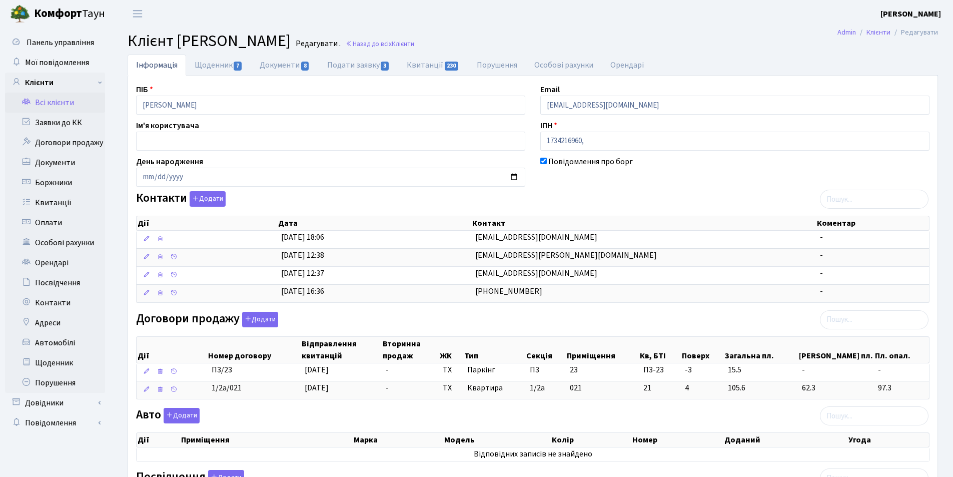
click at [50, 100] on link "Всі клієнти" at bounding box center [55, 103] width 100 height 20
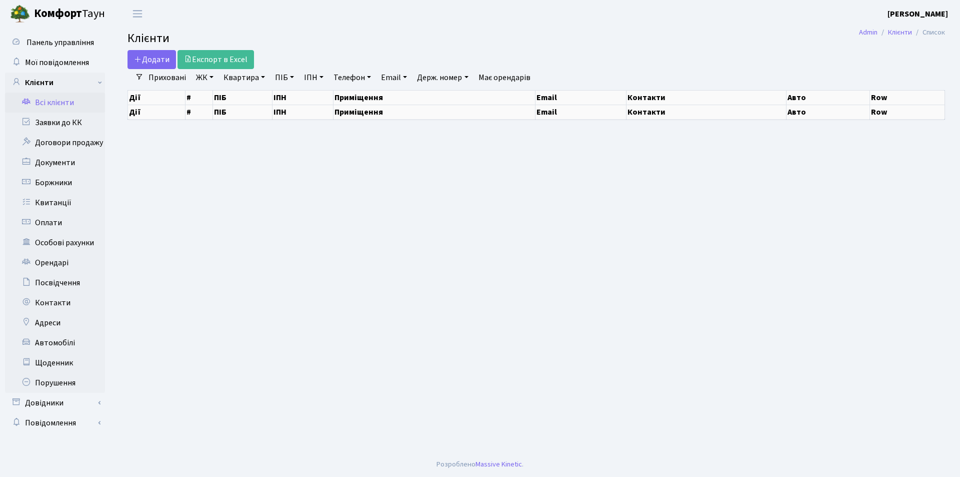
select select "25"
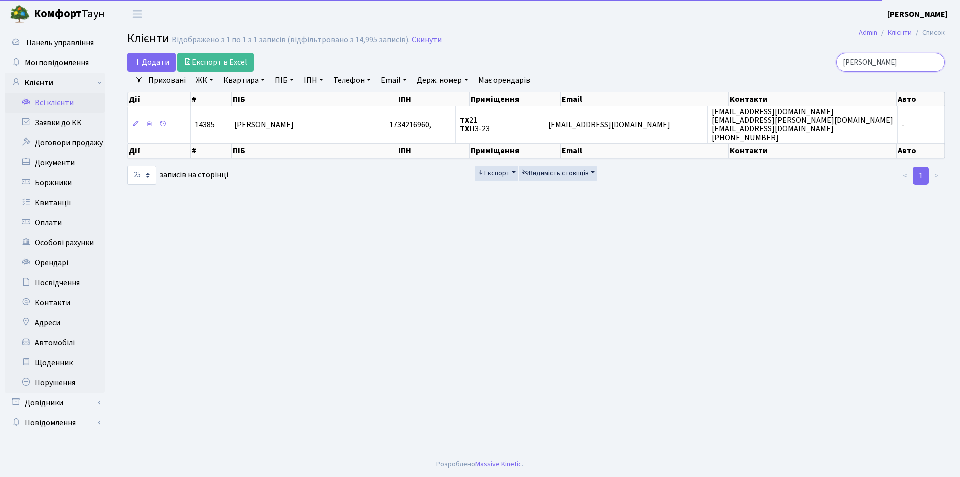
click at [933, 60] on input "[PERSON_NAME]" at bounding box center [891, 62] width 109 height 19
